Goal: Task Accomplishment & Management: Manage account settings

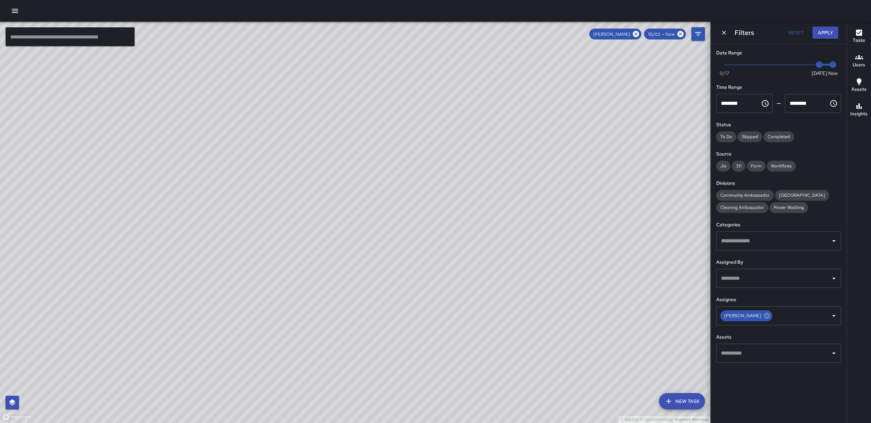
drag, startPoint x: 493, startPoint y: 208, endPoint x: 435, endPoint y: 145, distance: 85.2
click at [409, 85] on div "© Mapbox © OpenStreetMap Improve this map" at bounding box center [355, 222] width 710 height 401
click at [722, 31] on button "Dismiss" at bounding box center [724, 33] width 10 height 10
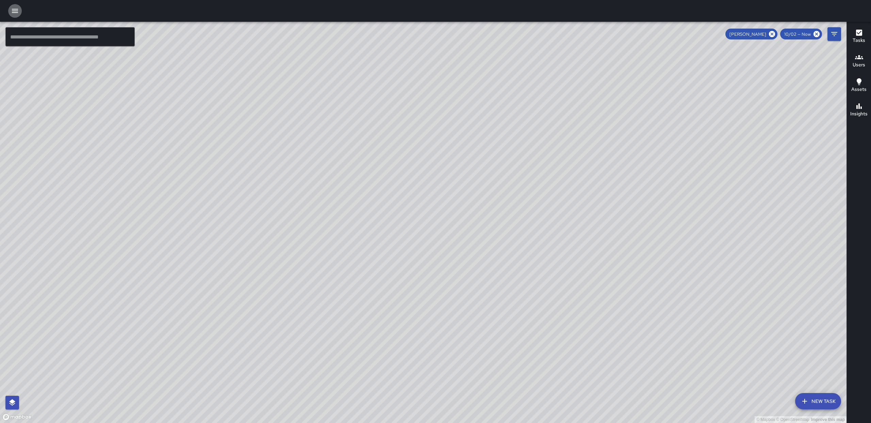
click at [13, 16] on button "button" at bounding box center [15, 11] width 14 height 14
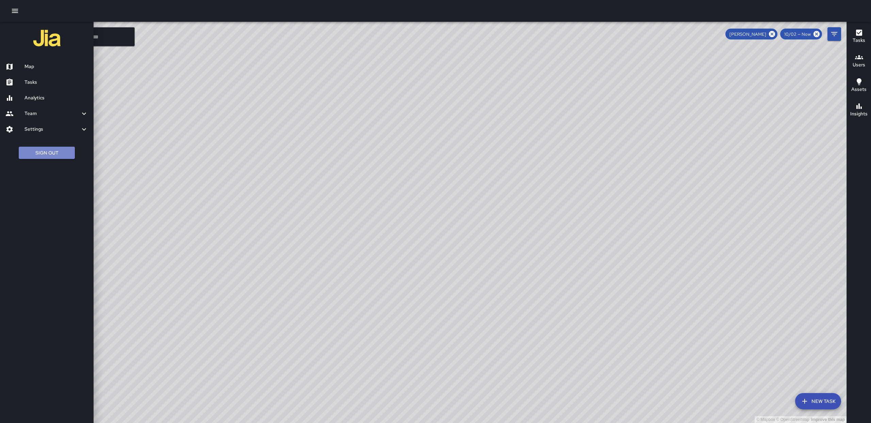
click at [46, 153] on button "Sign Out" at bounding box center [47, 153] width 56 height 13
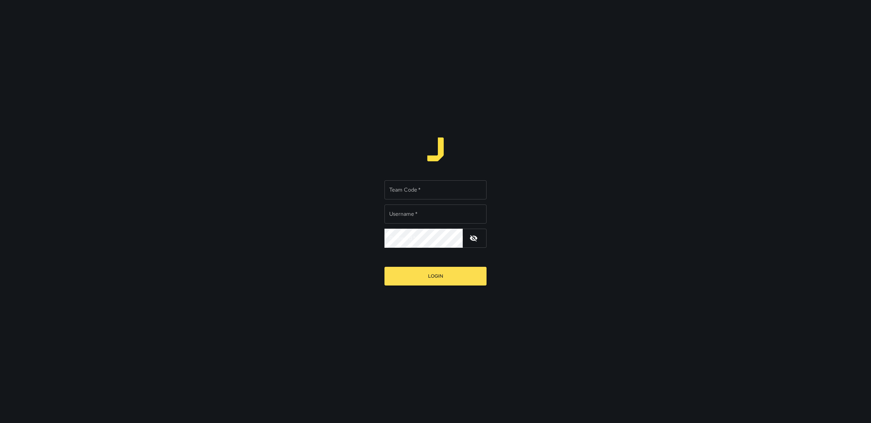
type input "******"
click at [424, 190] on input "Team Code   *" at bounding box center [435, 189] width 102 height 19
type input "******"
click at [424, 213] on input "******" at bounding box center [435, 213] width 102 height 19
type input "******"
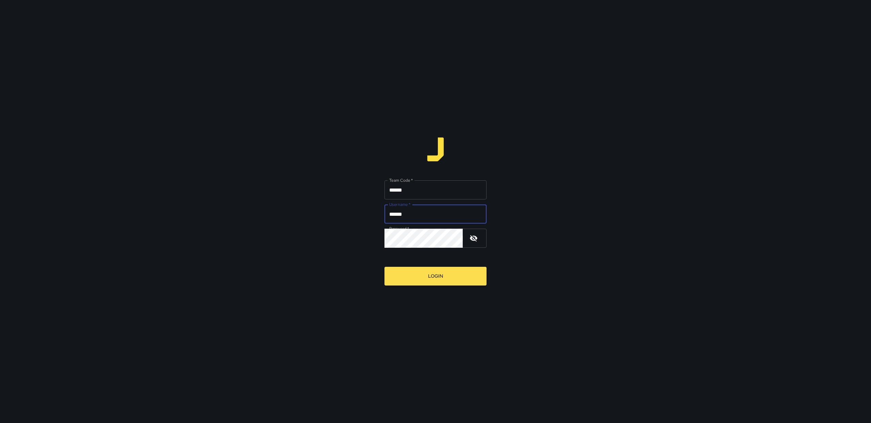
click at [439, 266] on form "Team Code   * ****** Team Code   * Username   * ****** Username   * Password   …" at bounding box center [435, 223] width 102 height 124
click at [440, 273] on button "Login" at bounding box center [435, 276] width 102 height 19
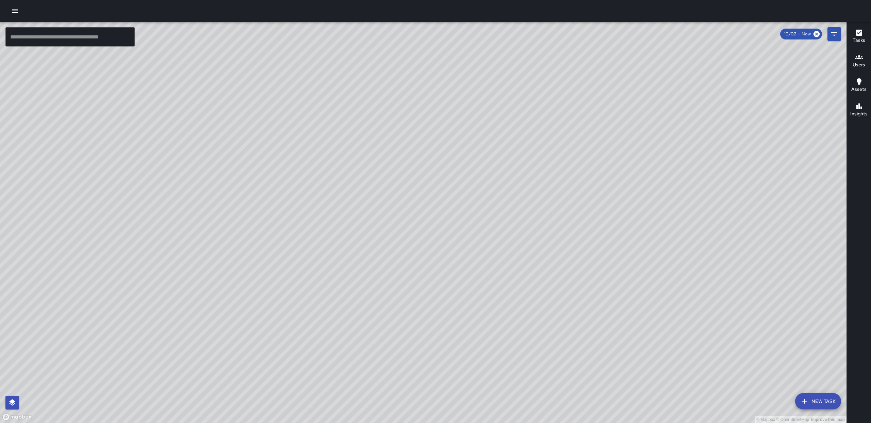
drag, startPoint x: 564, startPoint y: 193, endPoint x: 723, endPoint y: 78, distance: 196.1
click at [583, 136] on div "© Mapbox © OpenStreetMap Improve this map" at bounding box center [423, 222] width 847 height 401
click at [830, 36] on button "Filters" at bounding box center [834, 34] width 14 height 14
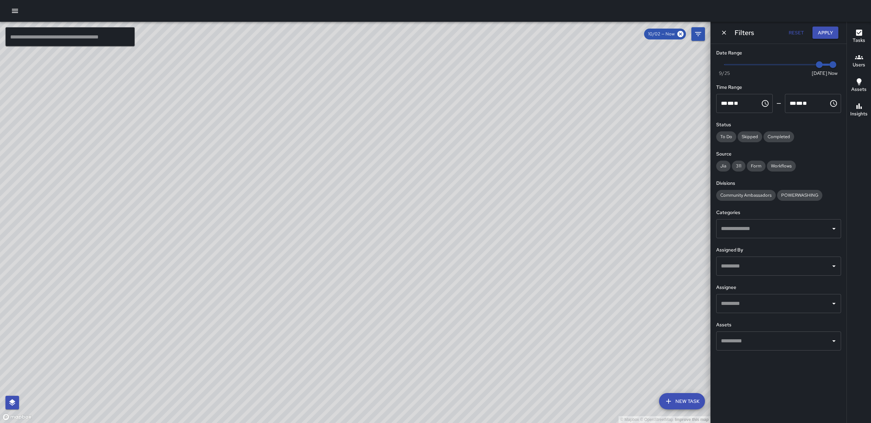
click at [767, 302] on input "text" at bounding box center [773, 303] width 109 height 13
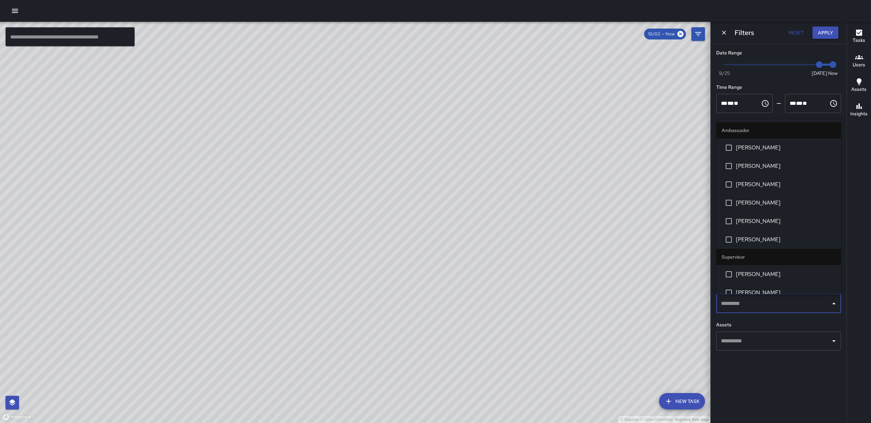
drag, startPoint x: 749, startPoint y: 151, endPoint x: 691, endPoint y: 173, distance: 62.3
click at [749, 152] on li "AMBER EVANS" at bounding box center [778, 147] width 125 height 18
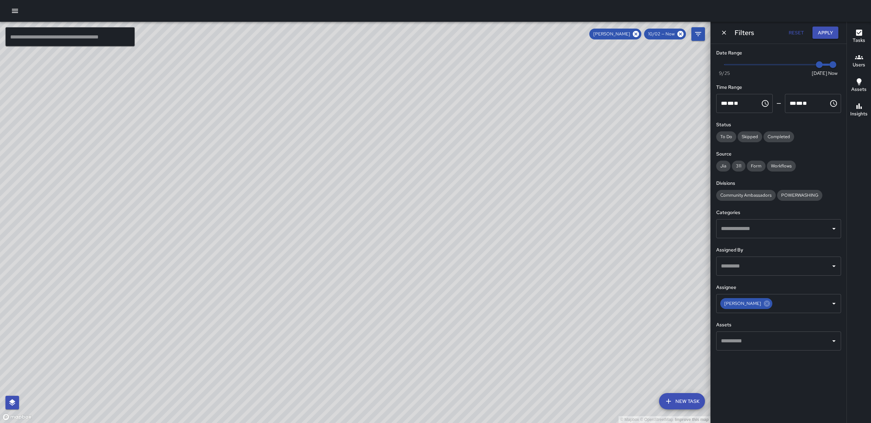
drag, startPoint x: 498, startPoint y: 212, endPoint x: 516, endPoint y: 231, distance: 25.8
click at [519, 232] on div "© Mapbox © OpenStreetMap Improve this map" at bounding box center [355, 222] width 710 height 401
click at [726, 36] on button "Dismiss" at bounding box center [724, 33] width 10 height 10
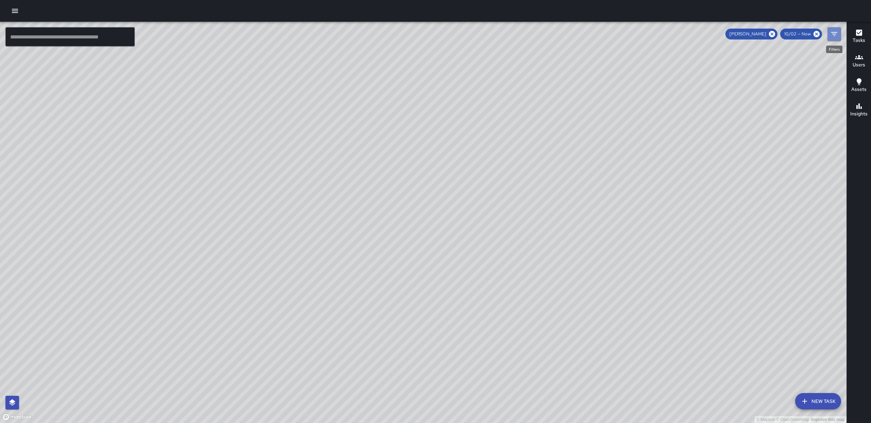
click at [834, 34] on icon "Filters" at bounding box center [834, 34] width 6 height 4
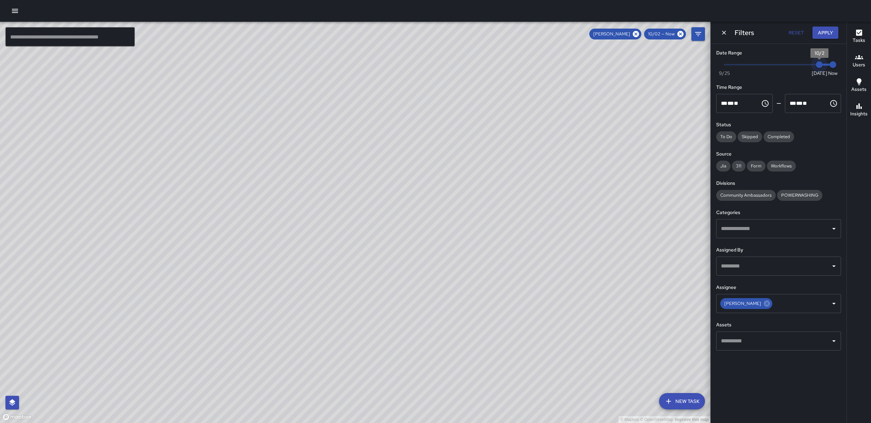
drag, startPoint x: 822, startPoint y: 68, endPoint x: 847, endPoint y: 67, distance: 24.8
click at [847, 67] on div "© Mapbox © OpenStreetMap Improve this map ​ New Task AMBER EVANS 10/02 — Now Ma…" at bounding box center [435, 222] width 871 height 401
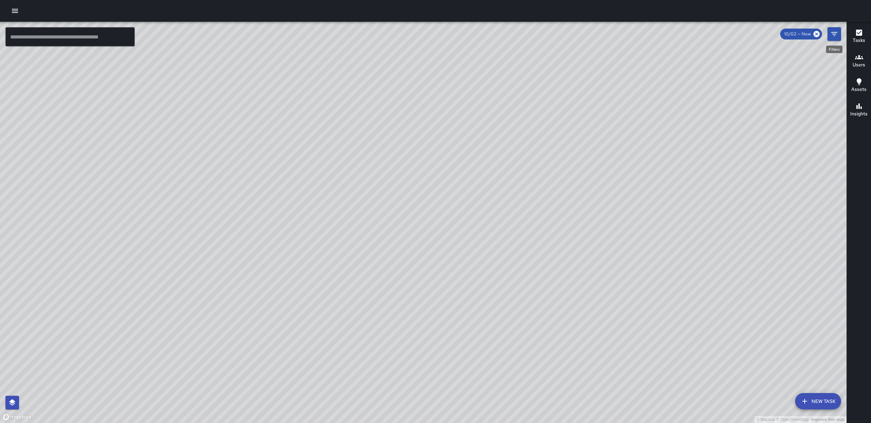
click at [828, 35] on button "Filters" at bounding box center [834, 34] width 14 height 14
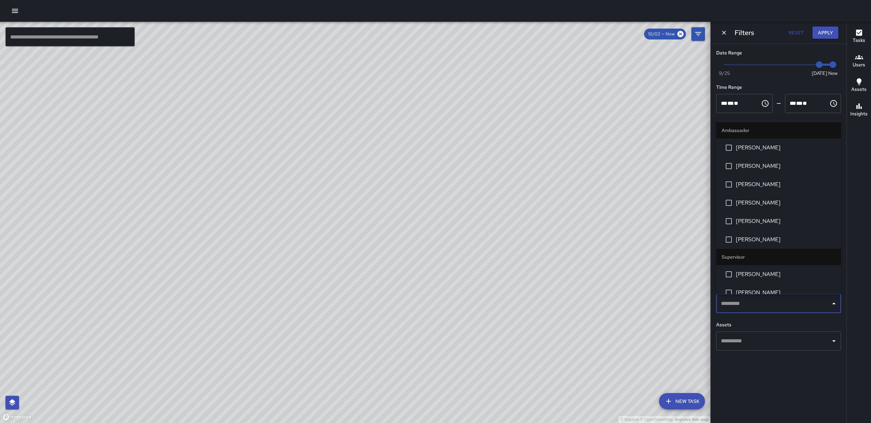
click at [769, 306] on input "text" at bounding box center [773, 303] width 109 height 13
click at [756, 150] on span "AMBER EVANS" at bounding box center [786, 148] width 100 height 8
